Goal: Task Accomplishment & Management: Manage account settings

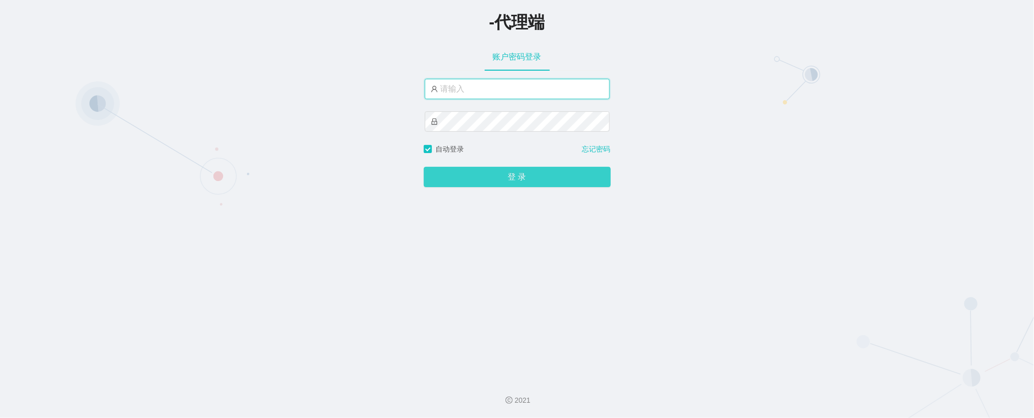
type input "admin"
click at [501, 181] on button "登 录" at bounding box center [517, 177] width 187 height 20
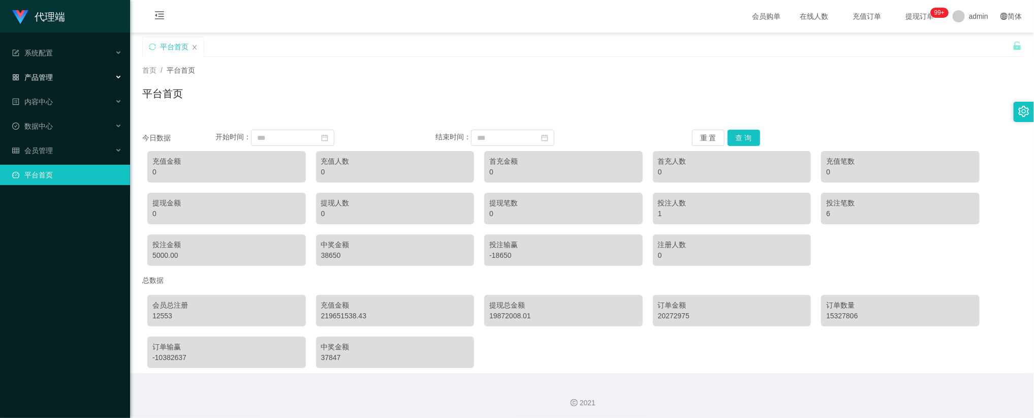
click at [59, 75] on div "产品管理" at bounding box center [65, 77] width 130 height 20
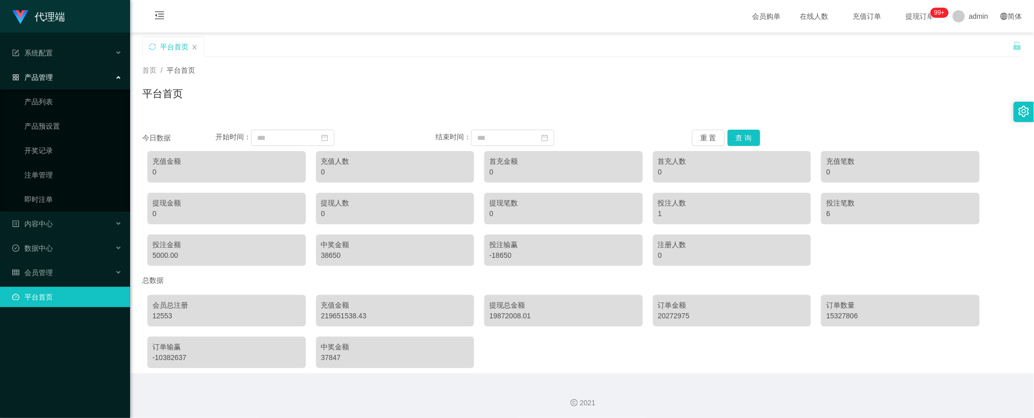
click at [62, 81] on div "产品管理" at bounding box center [65, 77] width 130 height 20
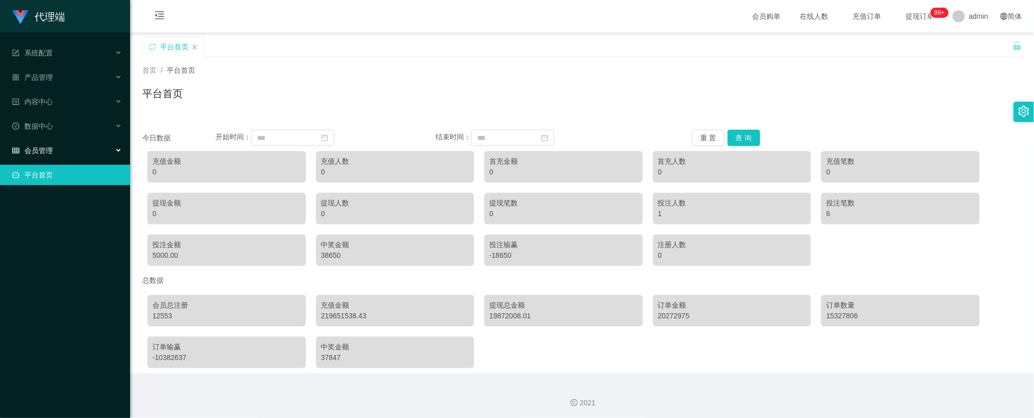
click at [52, 140] on div "会员管理" at bounding box center [65, 150] width 130 height 20
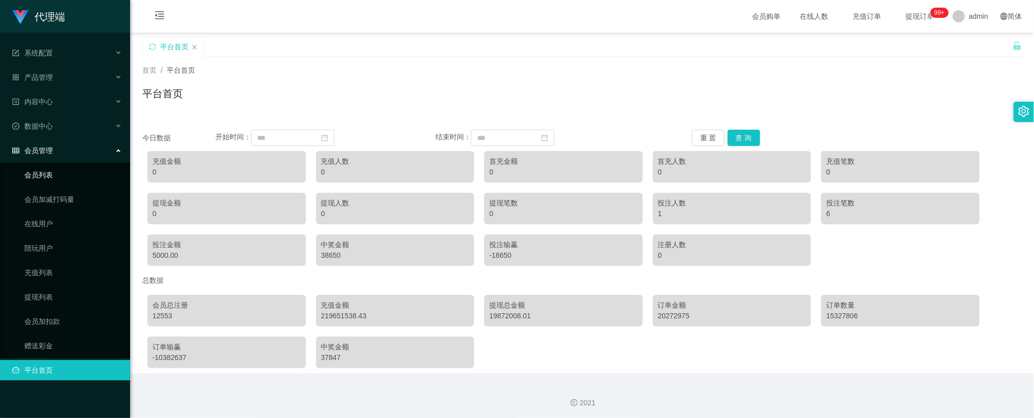
click at [57, 173] on link "会员列表" at bounding box center [73, 175] width 98 height 20
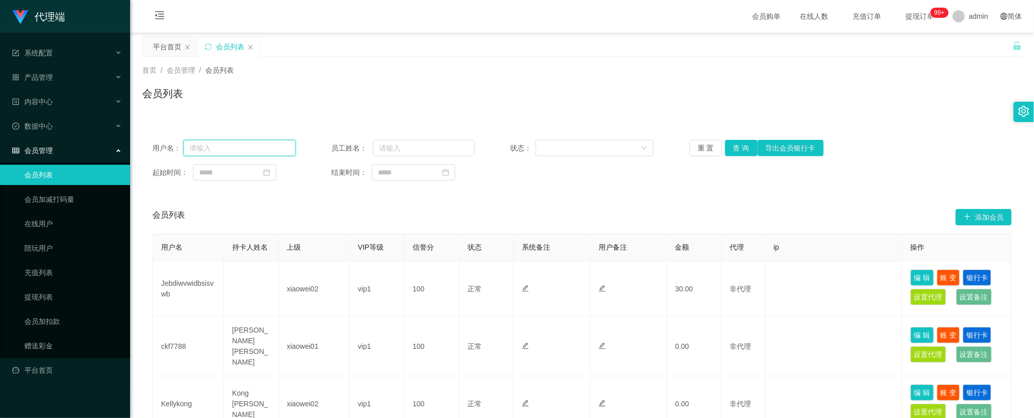
click at [266, 148] on input "text" at bounding box center [239, 148] width 112 height 16
paste input "mandy8668"
type input "mandy8668"
click at [741, 149] on button "查 询" at bounding box center [741, 148] width 33 height 16
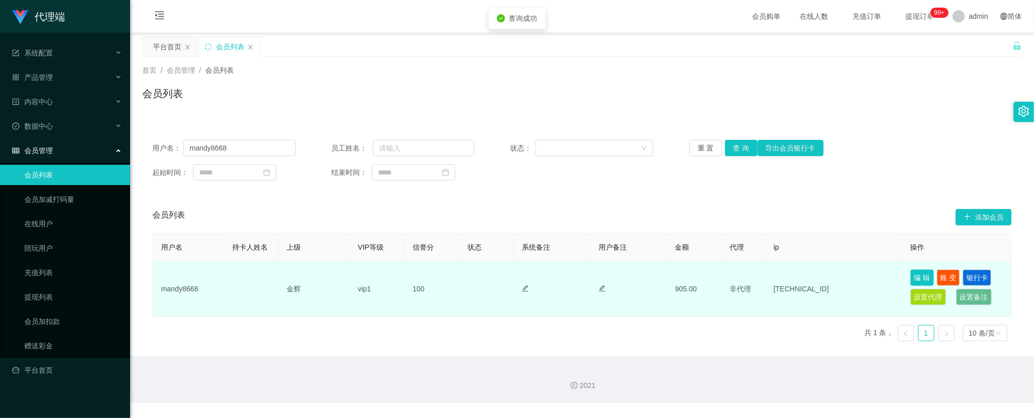
click at [919, 279] on button "编 辑" at bounding box center [921, 277] width 23 height 16
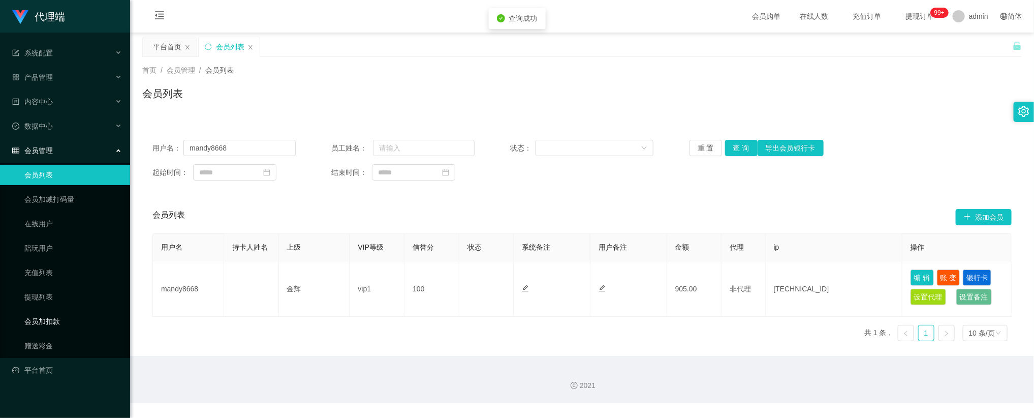
click at [55, 311] on link "会员加扣款" at bounding box center [73, 321] width 98 height 20
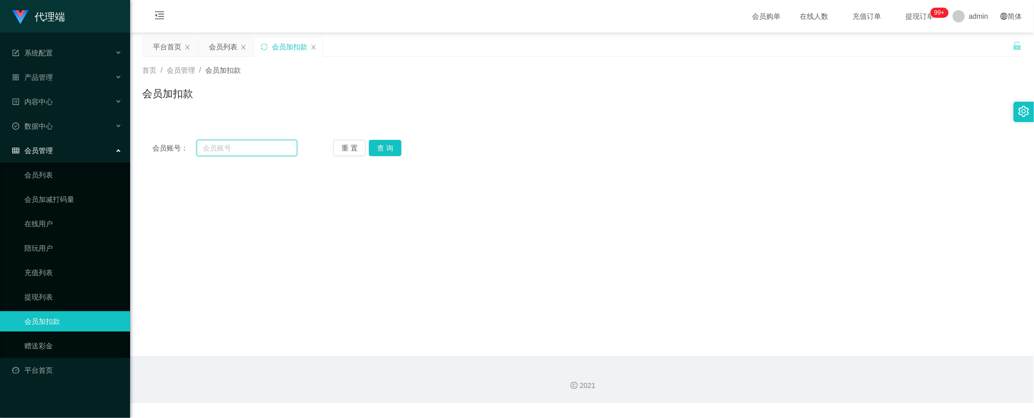
click at [255, 148] on input "text" at bounding box center [247, 148] width 101 height 16
paste input "mandy8668"
type input "mandy8668"
click at [386, 152] on button "查 询" at bounding box center [385, 148] width 33 height 16
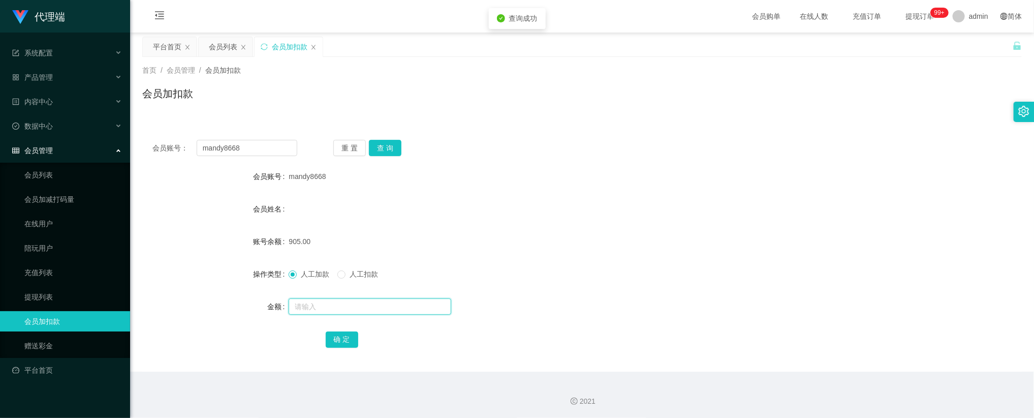
click at [305, 303] on input "text" at bounding box center [370, 306] width 163 height 16
type input "15"
drag, startPoint x: 343, startPoint y: 340, endPoint x: 355, endPoint y: 335, distance: 13.0
click at [343, 340] on button "确 定" at bounding box center [342, 339] width 33 height 16
drag, startPoint x: 556, startPoint y: 245, endPoint x: 650, endPoint y: 214, distance: 98.6
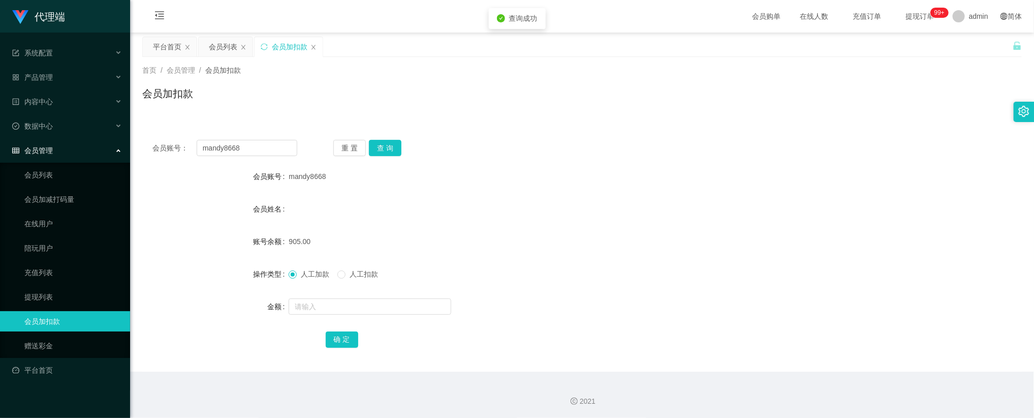
click at [557, 245] on div "905.00" at bounding box center [545, 241] width 513 height 20
